Goal: Find specific page/section: Find specific page/section

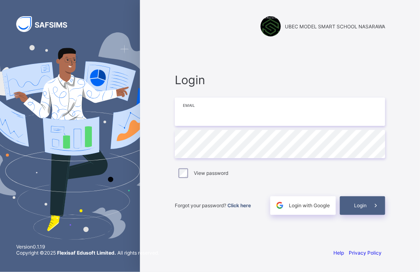
type input "**********"
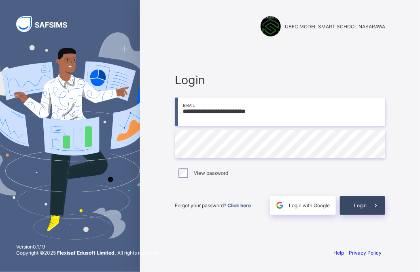
drag, startPoint x: 0, startPoint y: 0, endPoint x: 361, endPoint y: 203, distance: 414.3
click at [361, 203] on span "Login" at bounding box center [360, 205] width 13 height 6
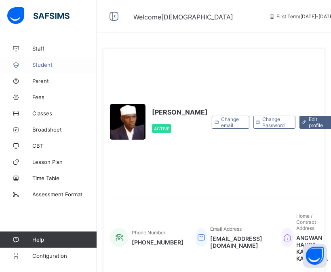
click at [47, 64] on span "Student" at bounding box center [64, 64] width 65 height 6
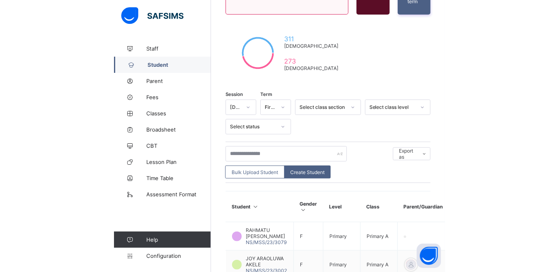
scroll to position [162, 0]
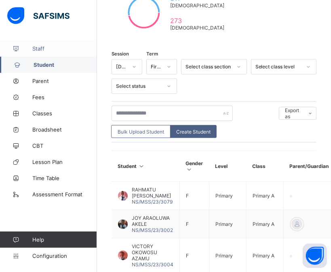
click at [41, 49] on span "Staff" at bounding box center [64, 48] width 65 height 6
